Goal: Task Accomplishment & Management: Complete application form

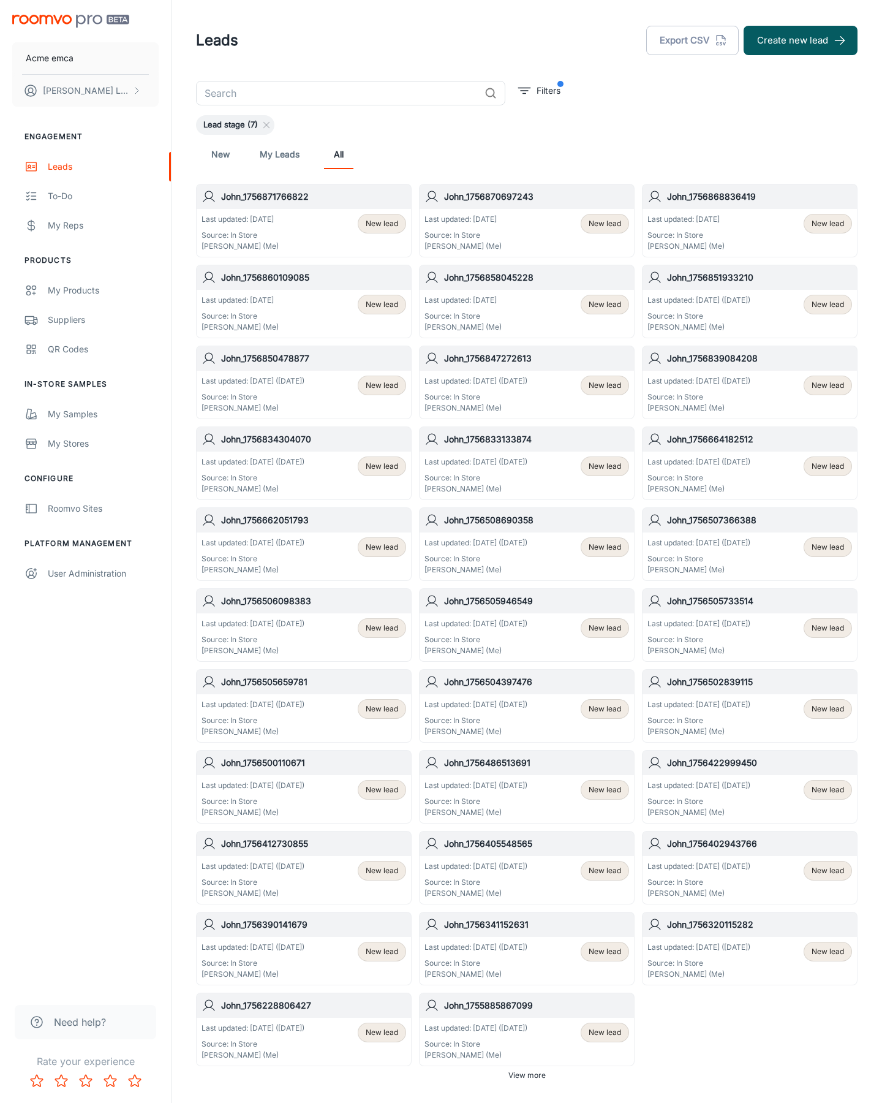
click at [801, 40] on button "Create new lead" at bounding box center [801, 40] width 114 height 29
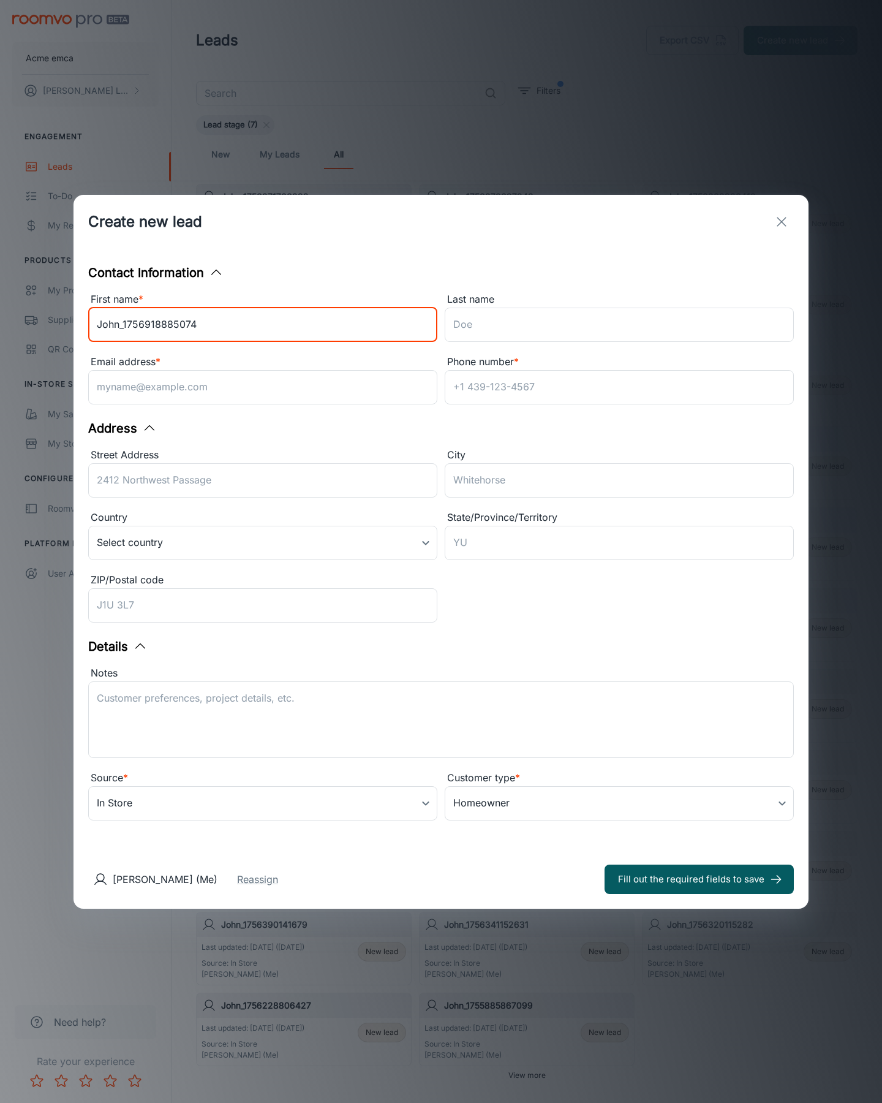
type input "John_1756918885074"
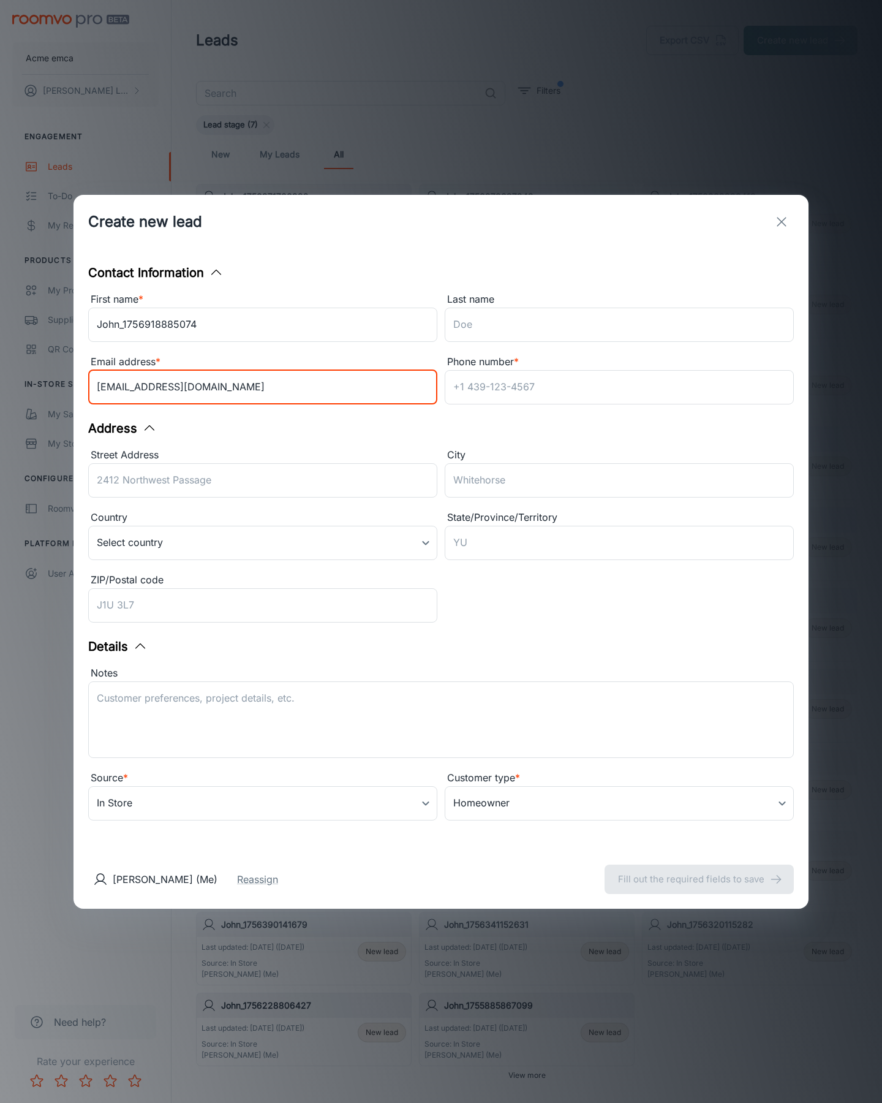
type input "[EMAIL_ADDRESS][DOMAIN_NAME]"
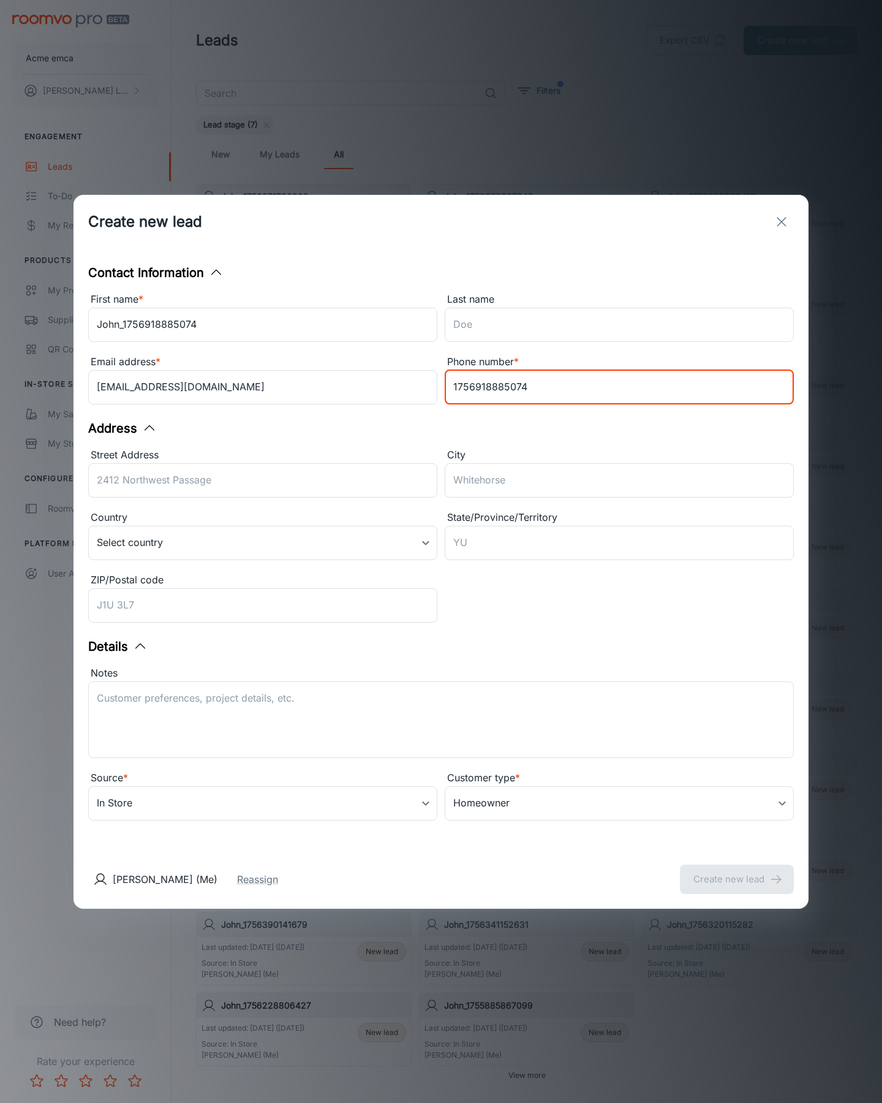
type input "1756918885074"
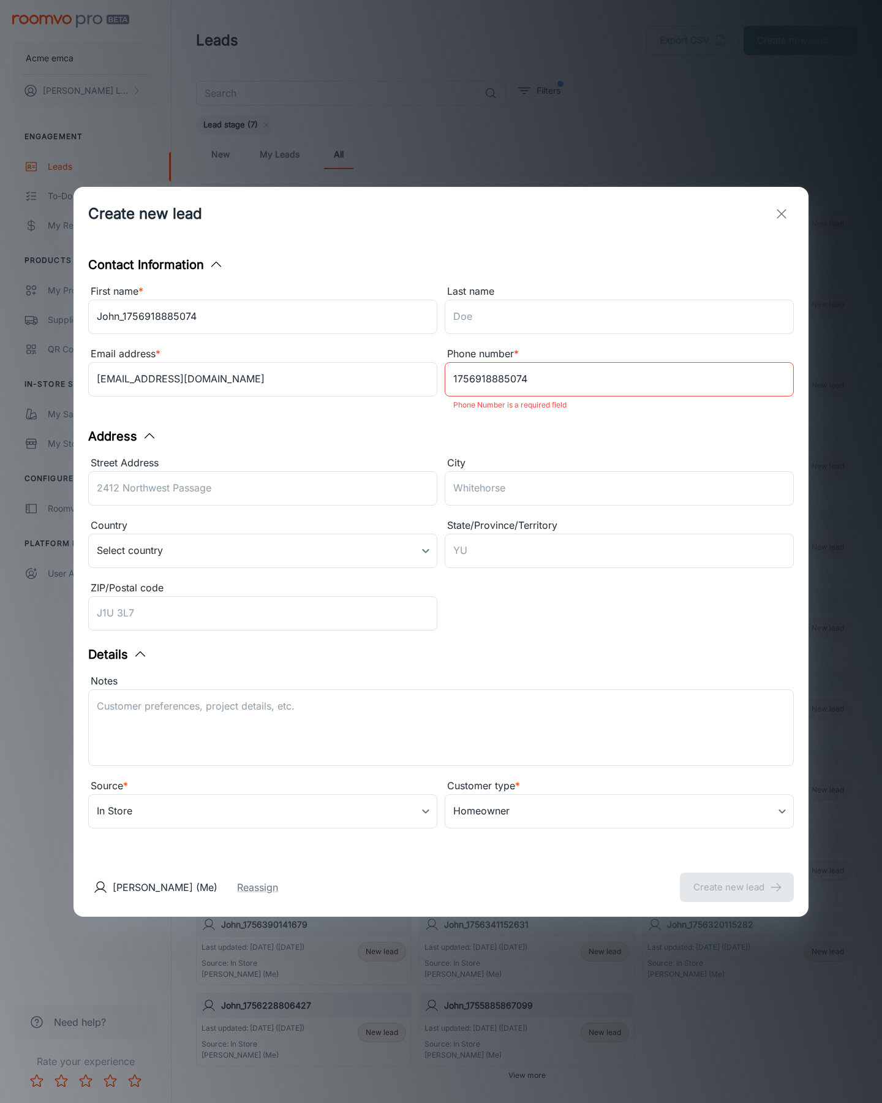
click at [737, 879] on button "Create new lead" at bounding box center [737, 887] width 114 height 29
